Goal: Task Accomplishment & Management: Manage account settings

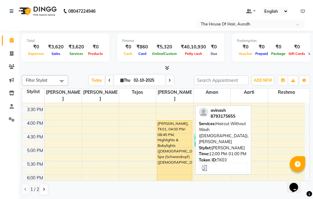
scroll to position [204, 0]
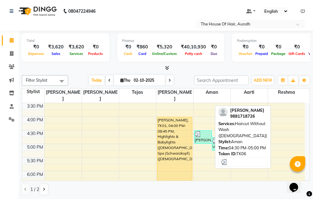
click at [202, 131] on div "[PERSON_NAME], TK06, 04:30 PM-05:00 PM, Haircut Without Wash ([DEMOGRAPHIC_DATA…" at bounding box center [202, 136] width 17 height 13
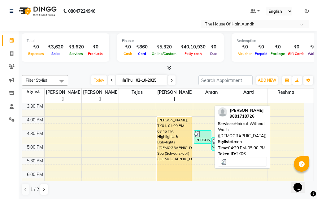
select select "3"
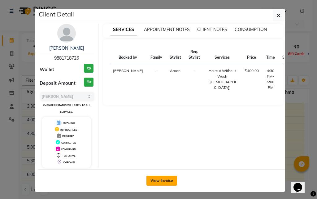
click at [152, 180] on button "View Invoice" at bounding box center [162, 180] width 31 height 10
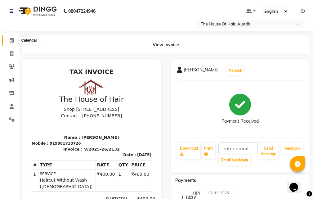
click at [11, 39] on icon at bounding box center [12, 40] width 4 height 5
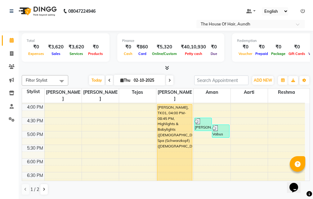
scroll to position [217, 0]
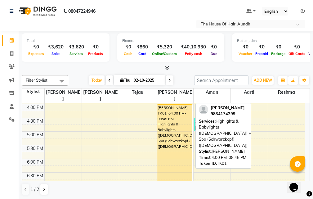
click at [182, 142] on div "[PERSON_NAME], TK01, 04:00 PM-08:45 PM, Highlights & Babylights ([DEMOGRAPHIC_D…" at bounding box center [174, 168] width 35 height 129
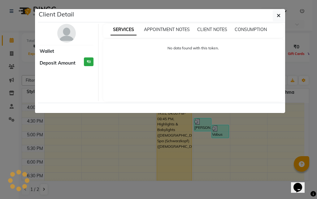
select select "1"
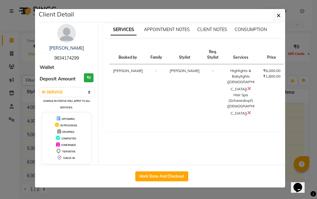
click at [248, 110] on icon at bounding box center [250, 112] width 4 height 5
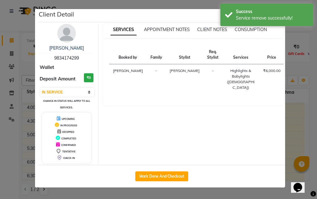
click at [292, 131] on ngb-modal-window "Client Detail [PERSON_NAME] 9834174299 Wallet Deposit Amount ₹0 Select IN SERVI…" at bounding box center [158, 99] width 317 height 199
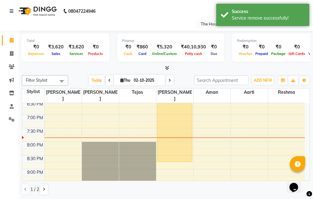
scroll to position [297, 0]
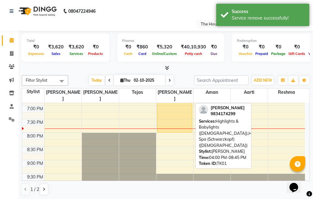
drag, startPoint x: 170, startPoint y: 145, endPoint x: 174, endPoint y: 122, distance: 23.2
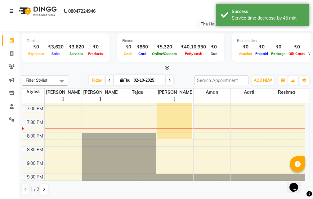
drag, startPoint x: 171, startPoint y: 104, endPoint x: 172, endPoint y: 126, distance: 21.7
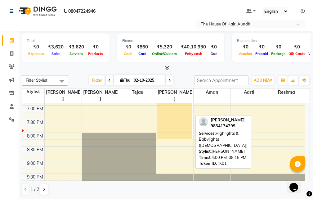
click at [177, 110] on div "[PERSON_NAME], TK01, 04:00 PM-08:15 PM, Highlights & Babylights ([DEMOGRAPHIC_D…" at bounding box center [174, 81] width 35 height 115
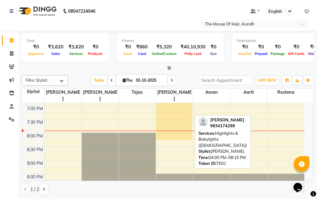
select select "1"
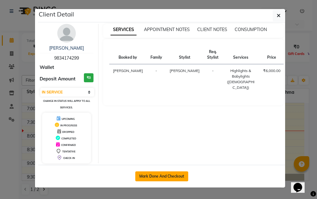
click at [179, 175] on button "Mark Done And Checkout" at bounding box center [161, 176] width 53 height 10
select select "26"
select select "service"
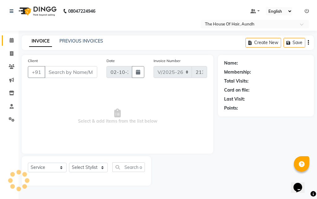
type input "9834174299"
select select "32779"
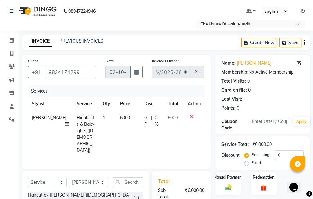
click at [120, 117] on span "6000" at bounding box center [125, 118] width 10 height 6
select select "32779"
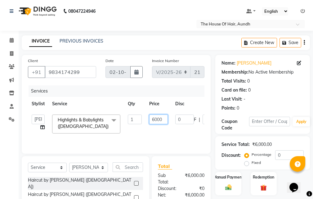
click at [157, 120] on input "6000" at bounding box center [158, 119] width 19 height 10
type input "6500"
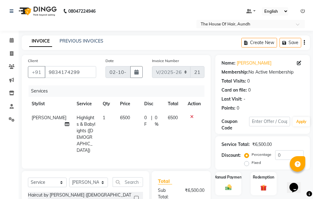
click at [214, 141] on div "Client [PHONE_NUMBER] Date [DATE] Invoice Number V/2025 V/[PHONE_NUMBER] Servic…" at bounding box center [116, 162] width 198 height 214
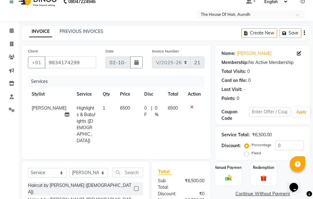
scroll to position [72, 0]
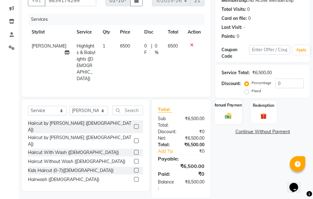
click at [232, 110] on div "Manual Payment" at bounding box center [228, 111] width 27 height 24
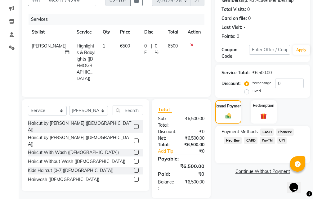
click at [284, 140] on span "UPI" at bounding box center [282, 140] width 10 height 7
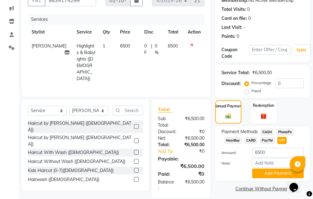
scroll to position [75, 0]
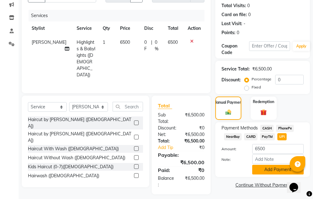
click at [272, 169] on button "Add Payment" at bounding box center [277, 169] width 51 height 10
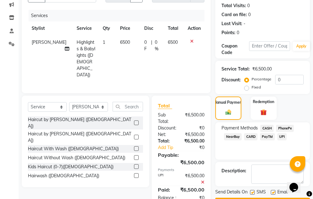
scroll to position [93, 0]
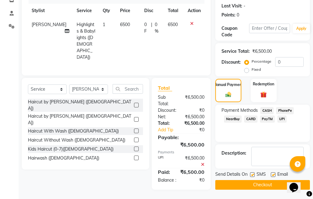
click at [264, 186] on button "Checkout" at bounding box center [262, 185] width 94 height 10
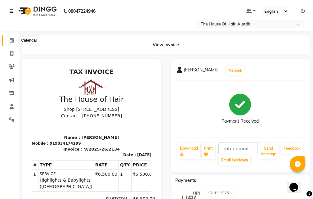
click at [11, 40] on icon at bounding box center [12, 40] width 4 height 5
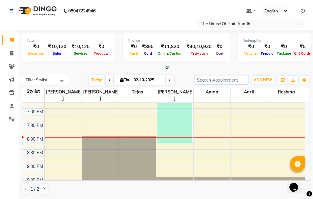
scroll to position [297, 0]
